Goal: Check status: Check status

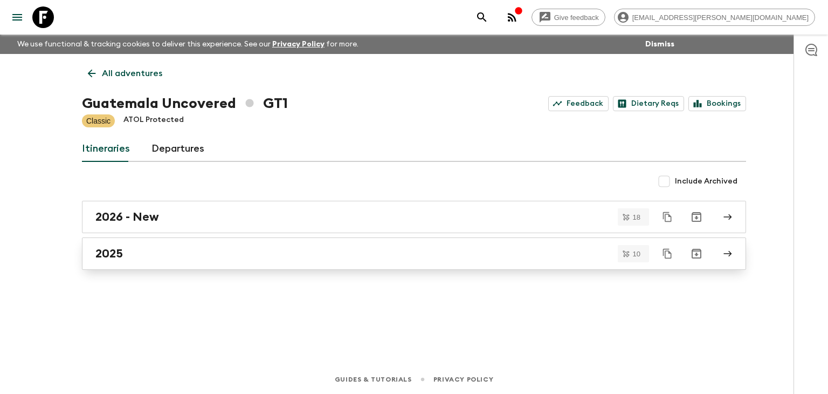
click at [121, 252] on h2 "2025" at bounding box center [108, 253] width 27 height 14
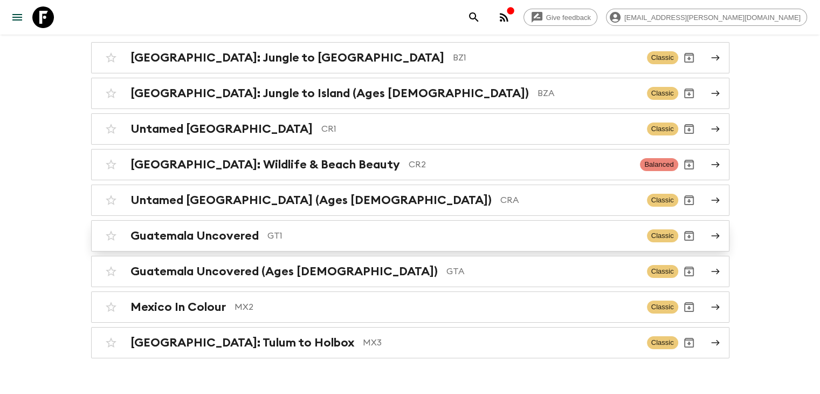
scroll to position [138, 0]
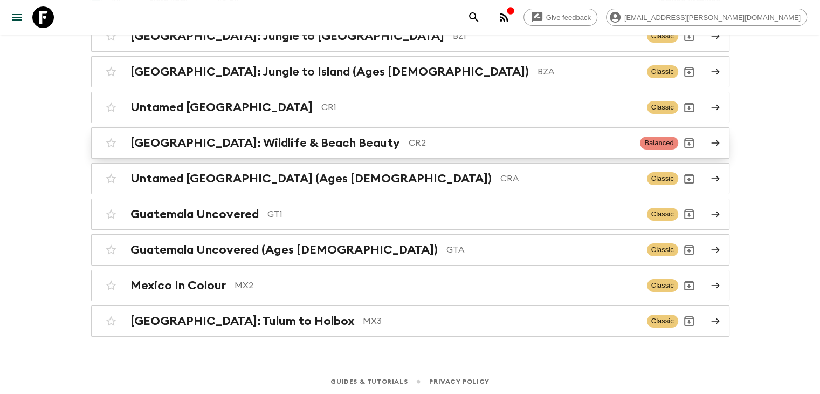
click at [303, 149] on div "[GEOGRAPHIC_DATA]: Wildlife & Beach Beauty CR2 Balanced" at bounding box center [389, 143] width 578 height 22
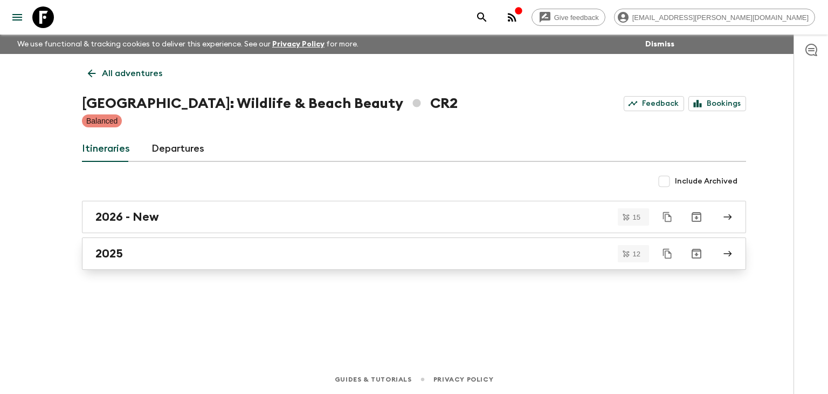
click at [127, 261] on link "2025" at bounding box center [414, 253] width 664 height 32
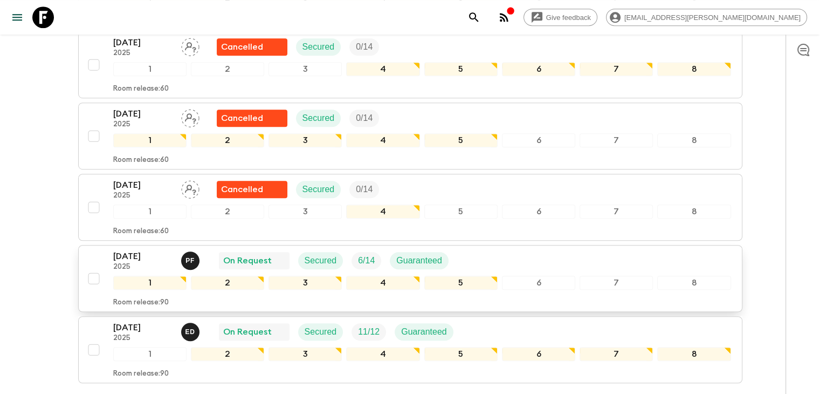
scroll to position [701, 0]
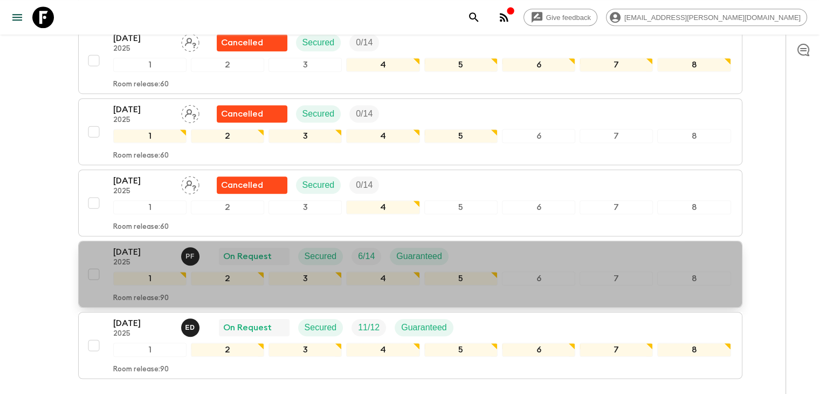
click at [144, 251] on p "[DATE]" at bounding box center [142, 251] width 59 height 13
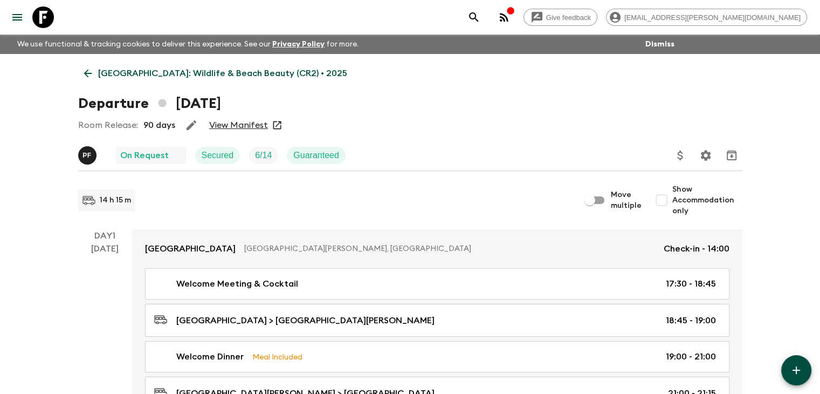
click at [247, 128] on link "View Manifest" at bounding box center [238, 125] width 59 height 11
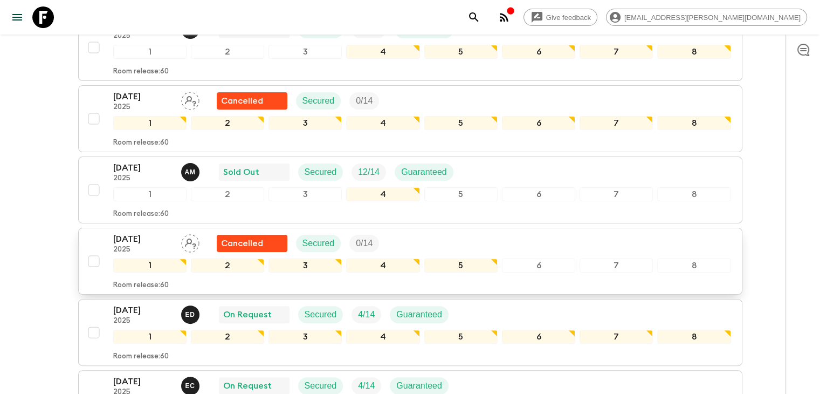
scroll to position [270, 0]
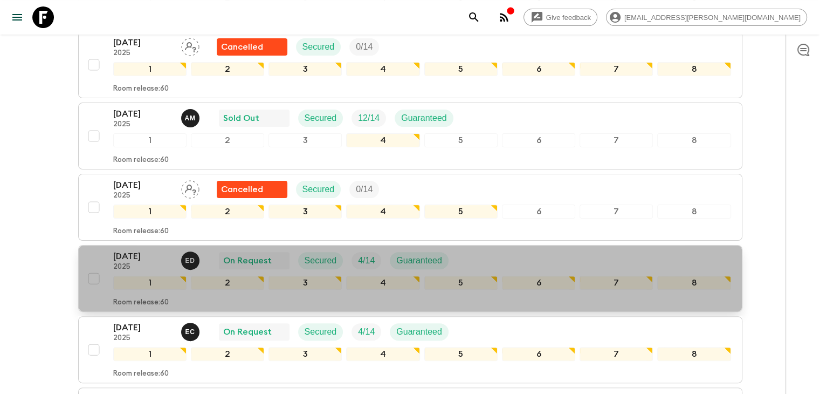
click at [129, 255] on p "[DATE]" at bounding box center [142, 256] width 59 height 13
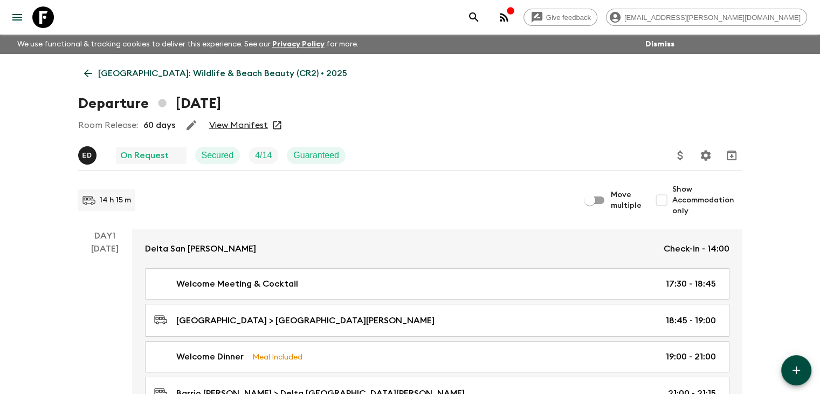
click at [237, 127] on link "View Manifest" at bounding box center [238, 125] width 59 height 11
